Goal: Book appointment/travel/reservation

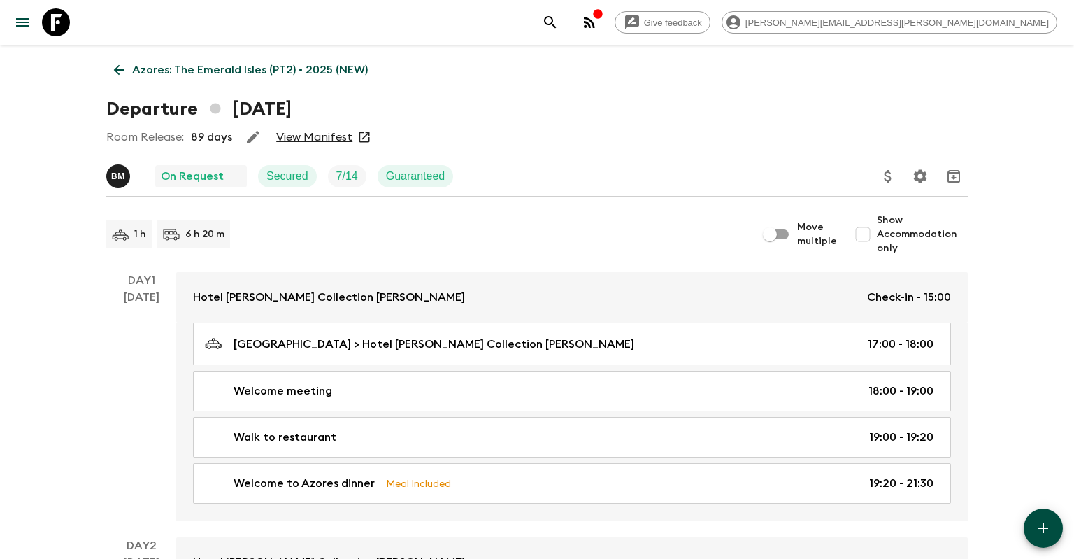
click at [148, 59] on link "Azores: The Emerald Isles (PT2) • 2025 (NEW)" at bounding box center [240, 70] width 269 height 28
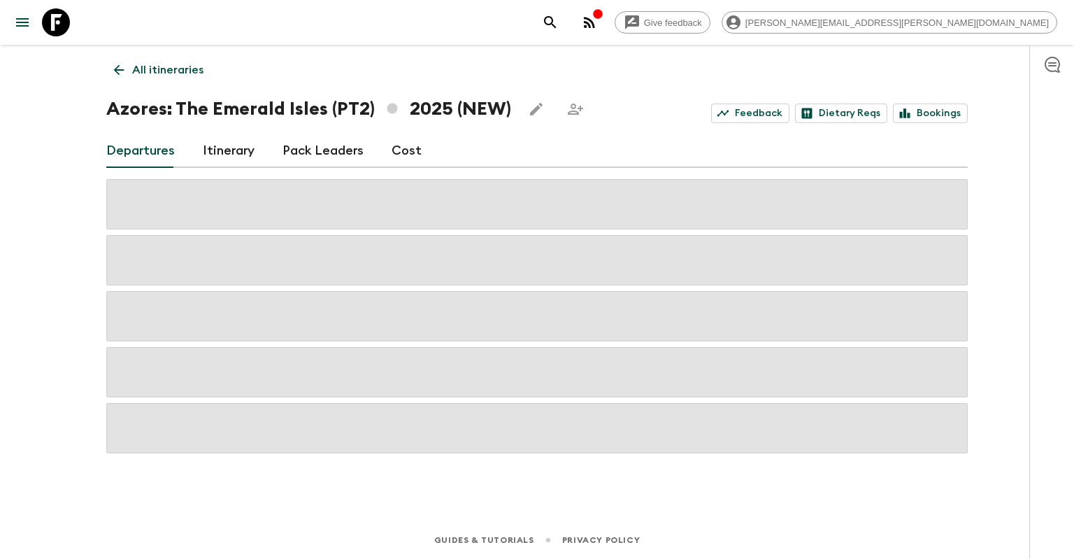
click at [164, 69] on p "All itineraries" at bounding box center [167, 70] width 71 height 17
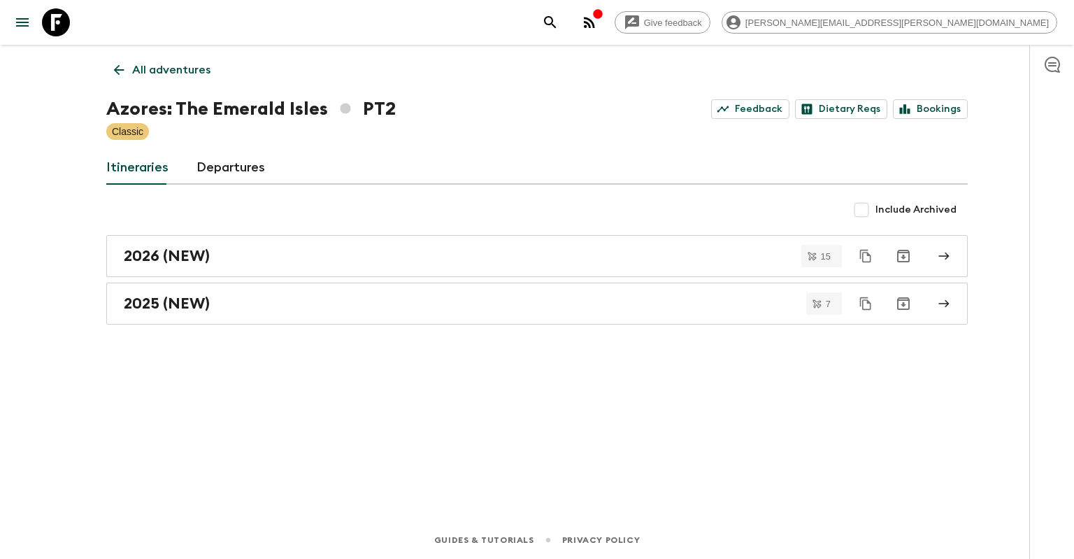
click at [144, 71] on p "All adventures" at bounding box center [171, 70] width 78 height 17
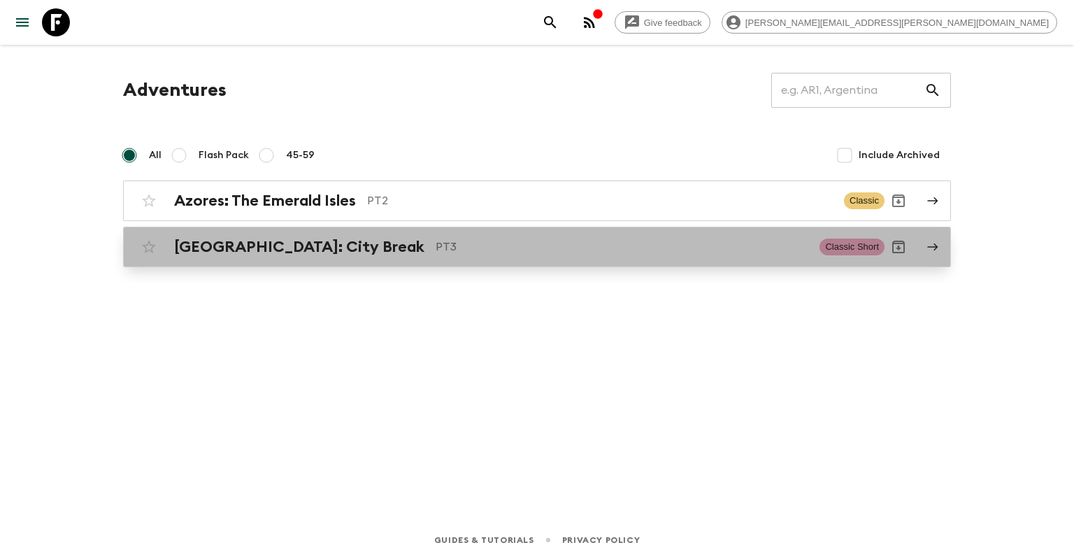
click at [174, 241] on h2 "[GEOGRAPHIC_DATA]: City Break" at bounding box center [299, 247] width 250 height 18
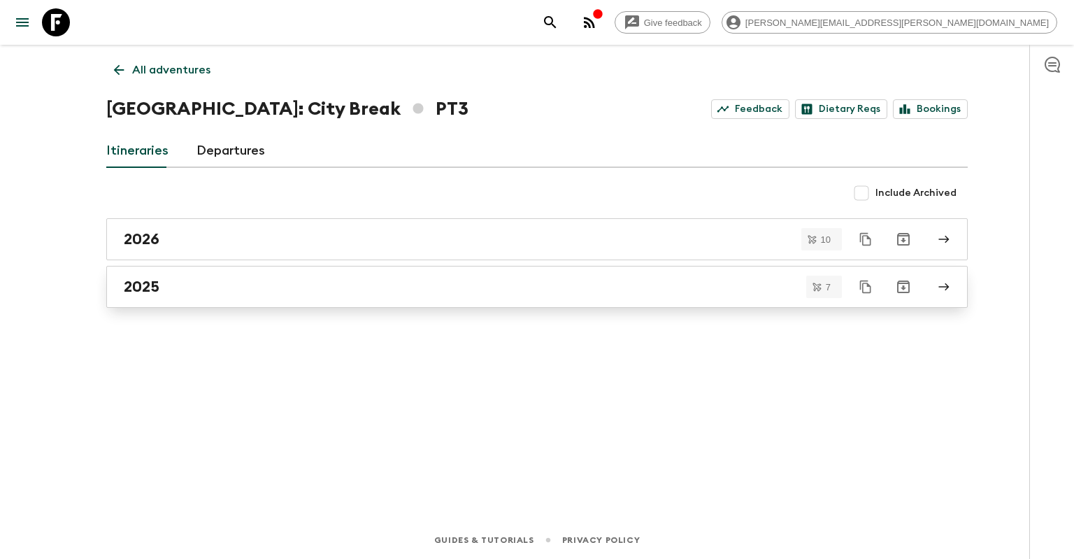
click at [388, 284] on div "2025" at bounding box center [524, 287] width 800 height 18
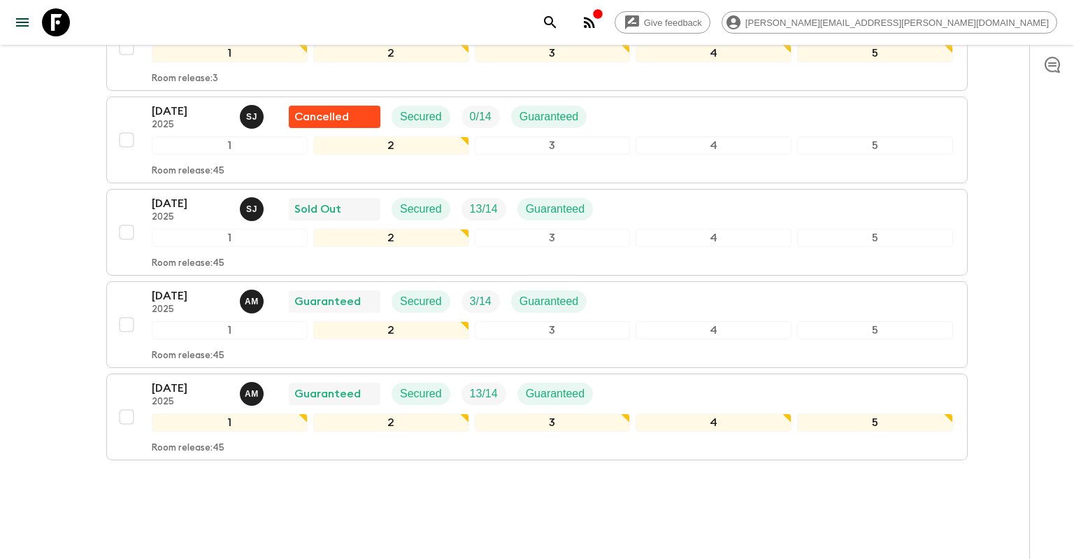
scroll to position [454, 0]
click at [183, 206] on p "[DATE]" at bounding box center [190, 202] width 77 height 17
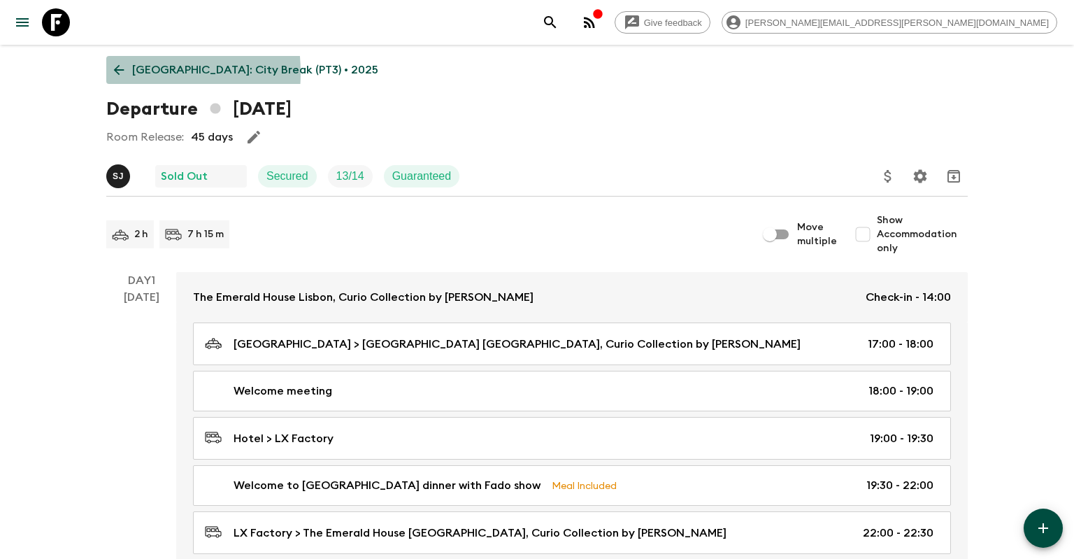
click at [112, 73] on icon at bounding box center [118, 69] width 15 height 15
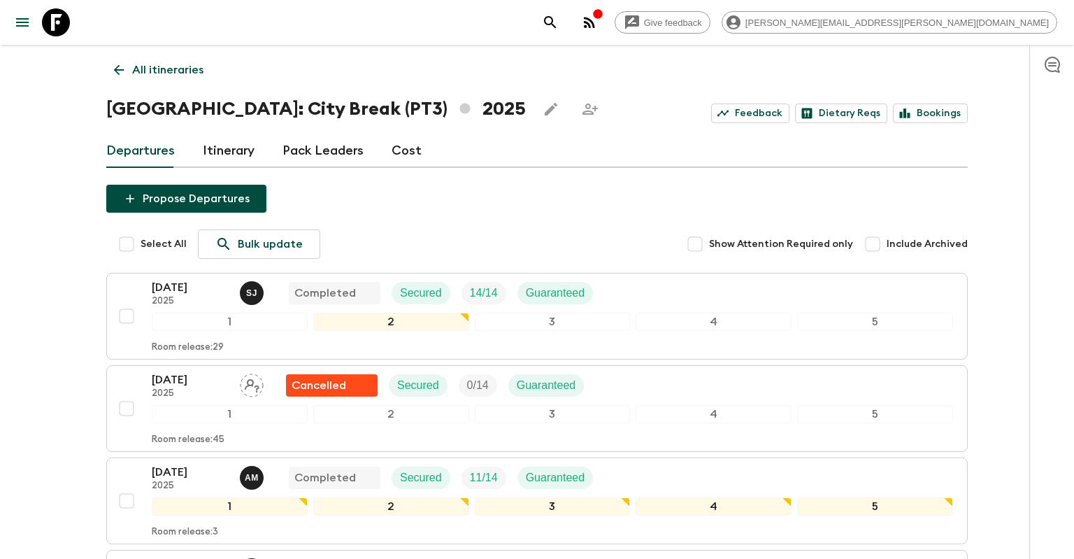
click at [898, 155] on div "Departures Itinerary Pack Leaders Cost" at bounding box center [537, 151] width 862 height 34
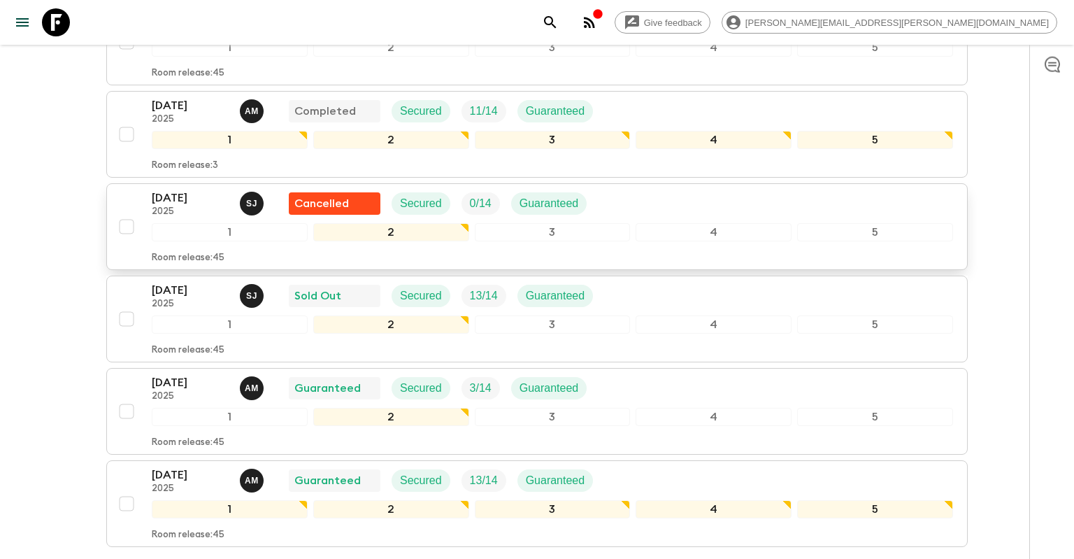
scroll to position [369, 0]
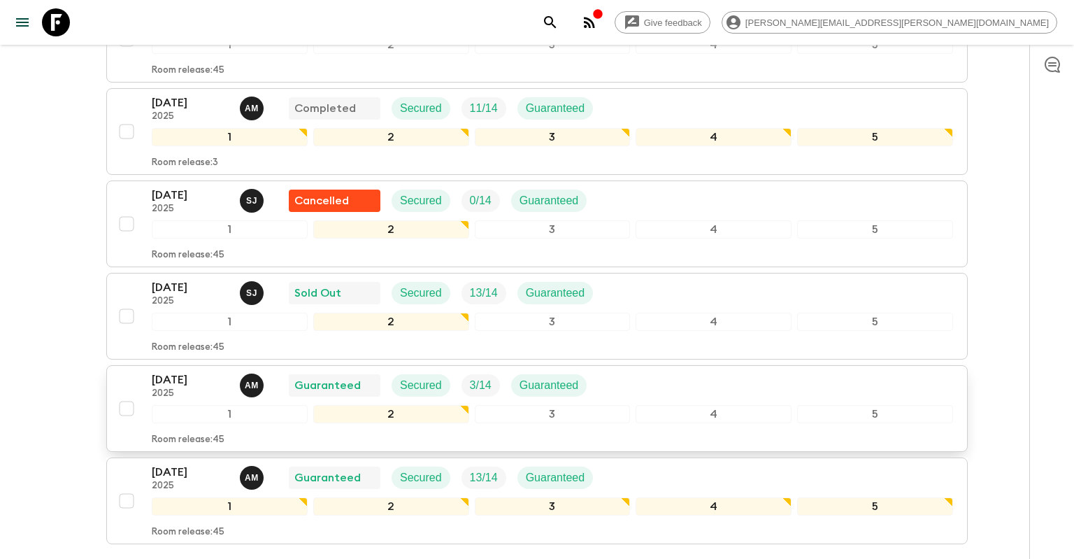
click at [636, 386] on div "[DATE] 2025 A M Guaranteed Secured 3 / 14 Guaranteed" at bounding box center [552, 385] width 801 height 28
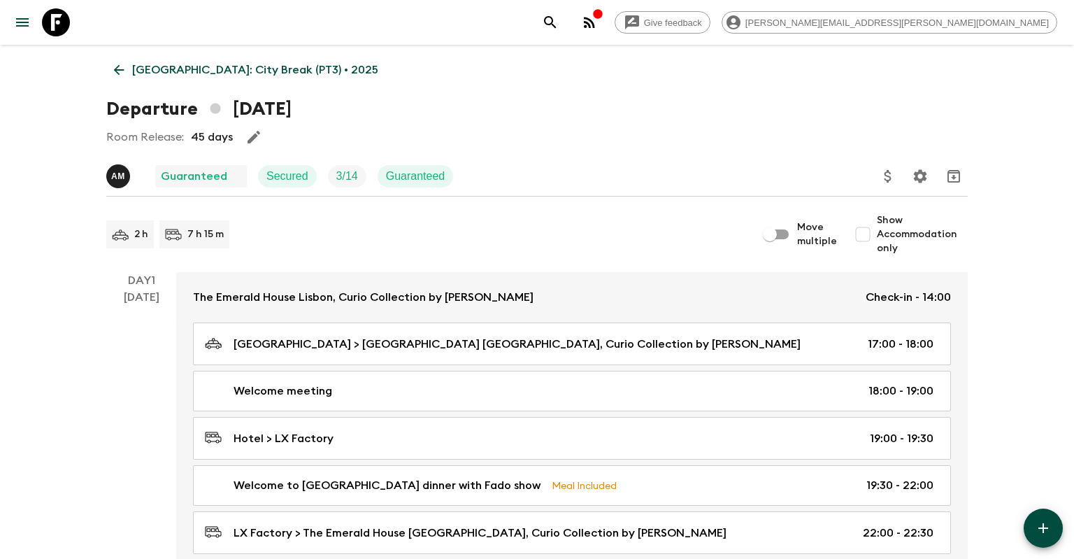
click at [113, 71] on icon at bounding box center [118, 69] width 15 height 15
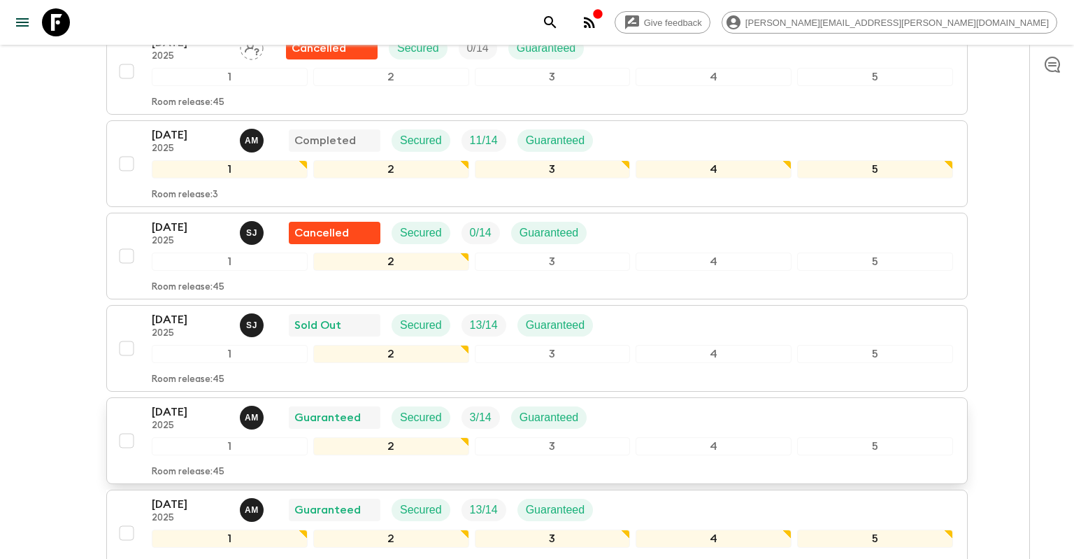
scroll to position [369, 0]
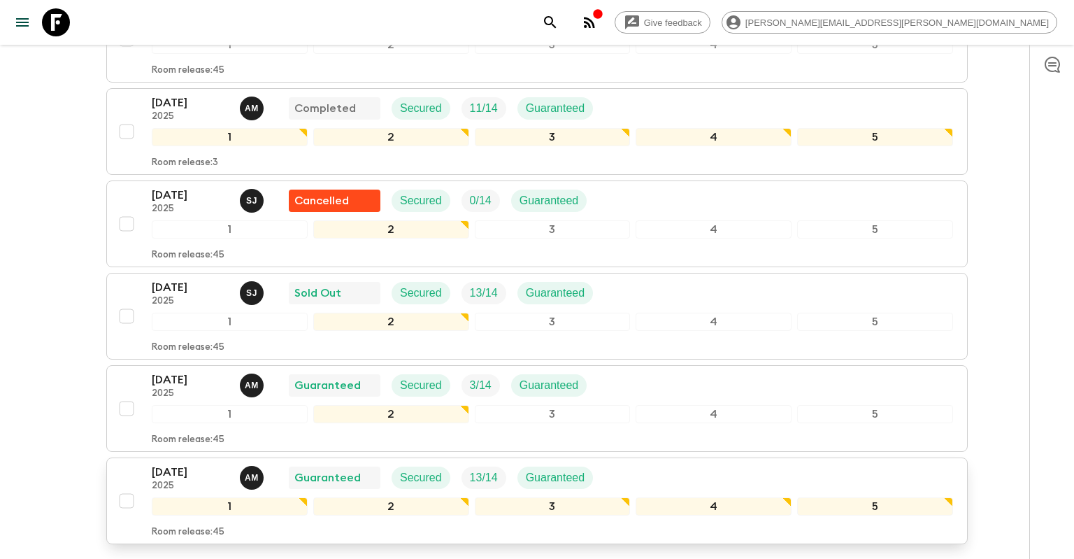
click at [647, 478] on div "[DATE] 2025 A M Guaranteed Secured 13 / 14 Guaranteed" at bounding box center [552, 478] width 801 height 28
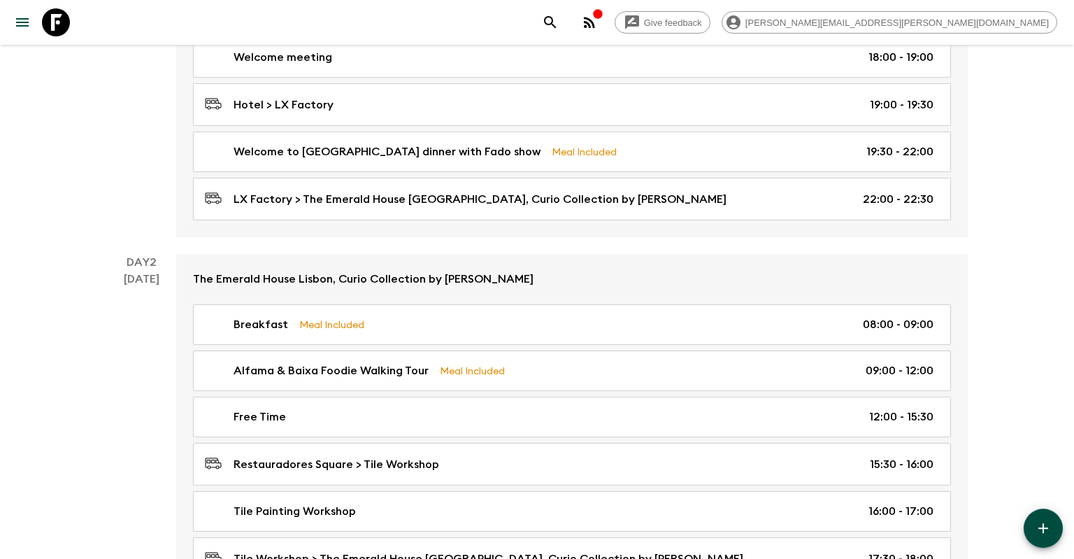
scroll to position [189, 0]
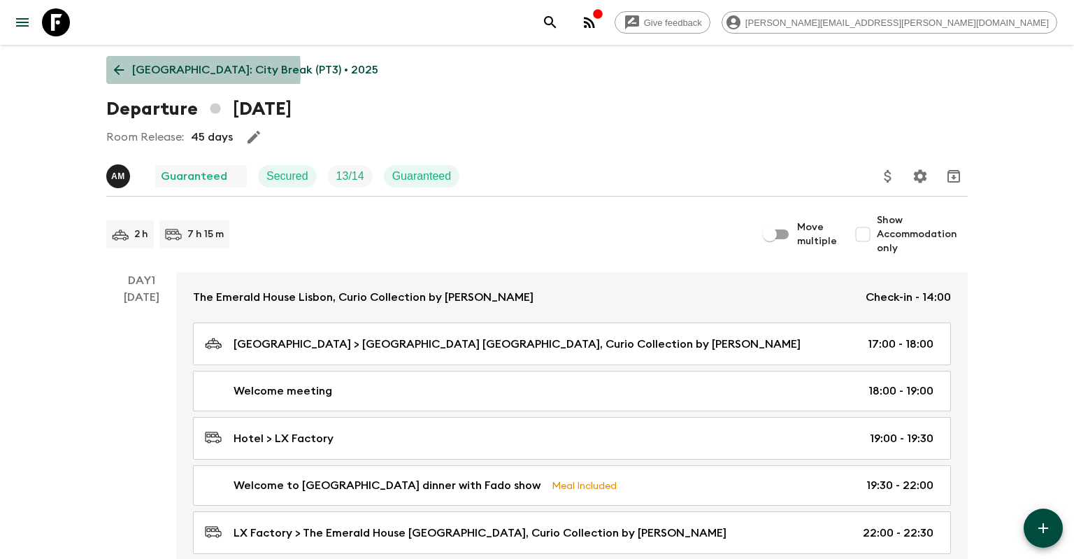
click at [122, 71] on icon at bounding box center [118, 69] width 15 height 15
